Goal: Information Seeking & Learning: Learn about a topic

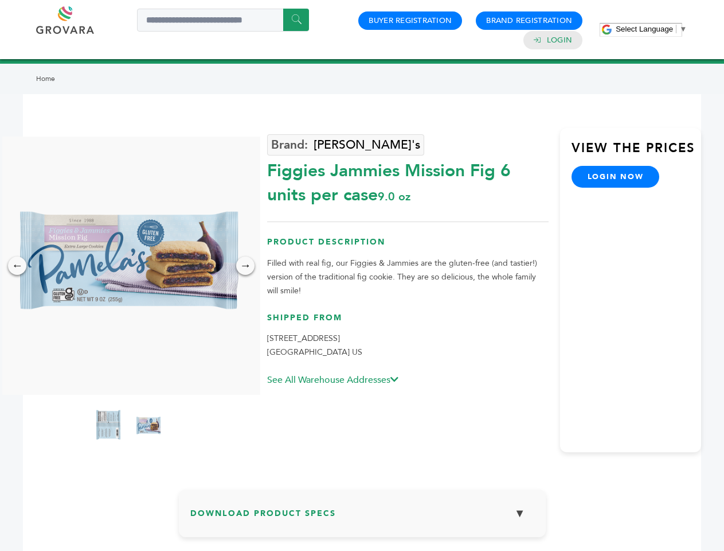
click at [652, 29] on span "Select Language" at bounding box center [644, 29] width 57 height 9
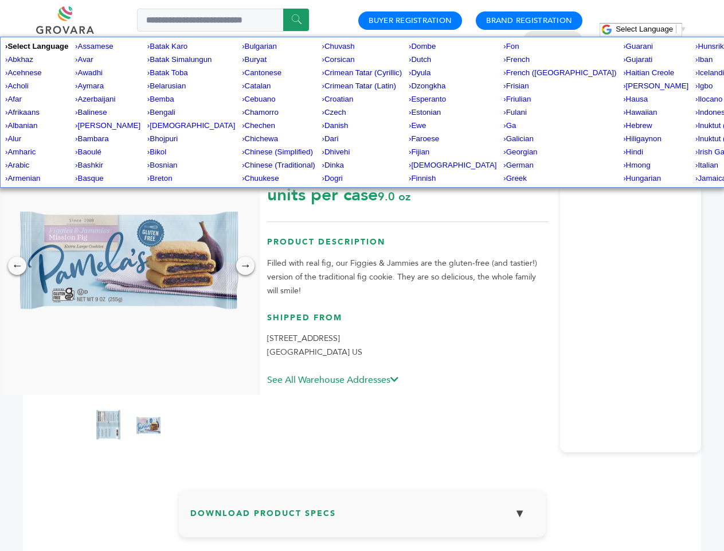
click at [128, 266] on img at bounding box center [128, 266] width 258 height 258
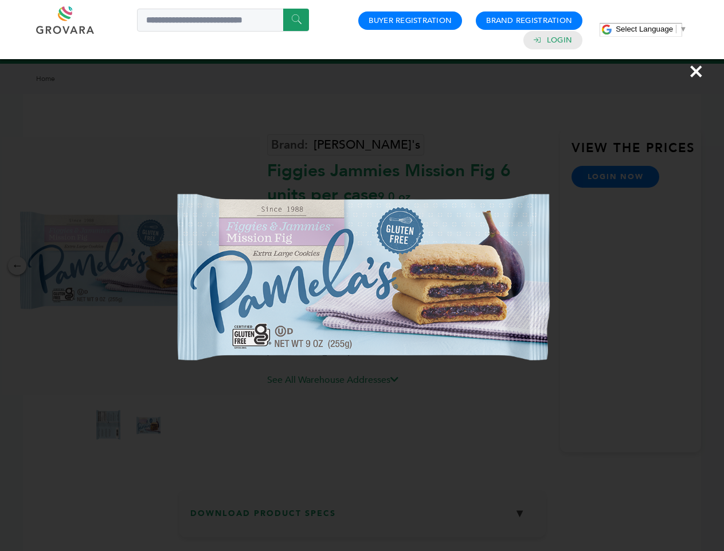
click at [17, 266] on div "×" at bounding box center [362, 275] width 724 height 551
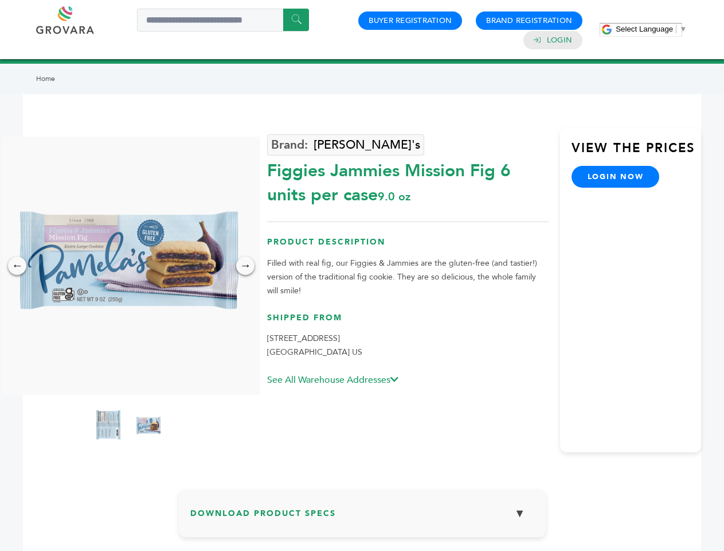
click at [246, 266] on div "→" at bounding box center [245, 265] width 18 height 18
click at [108, 426] on img at bounding box center [108, 426] width 29 height 46
click at [0, 0] on div "×" at bounding box center [0, 0] width 0 height 0
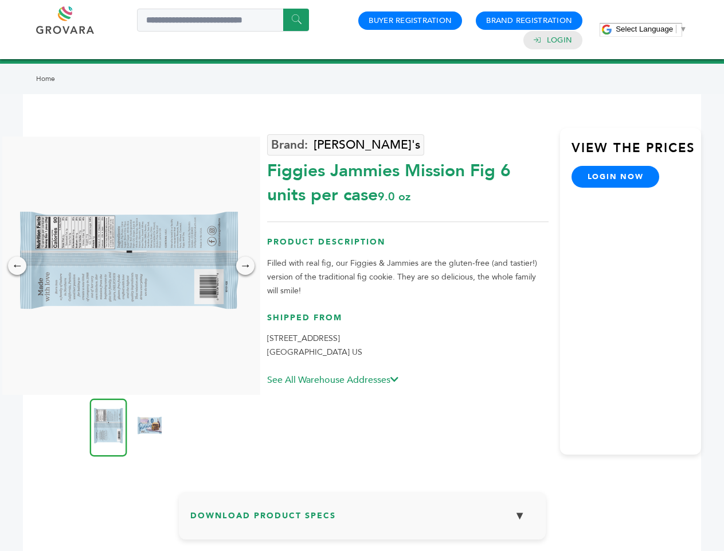
click at [363, 517] on h3 "Download Product Specs ▼" at bounding box center [362, 519] width 344 height 33
